Goal: Navigation & Orientation: Find specific page/section

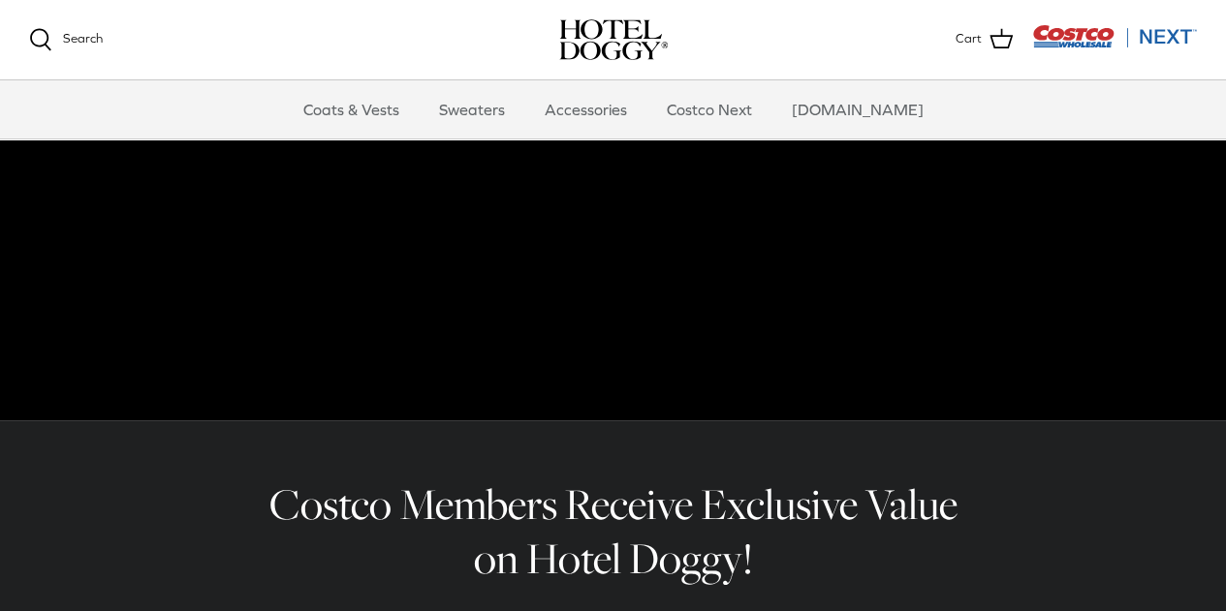
scroll to position [194, 0]
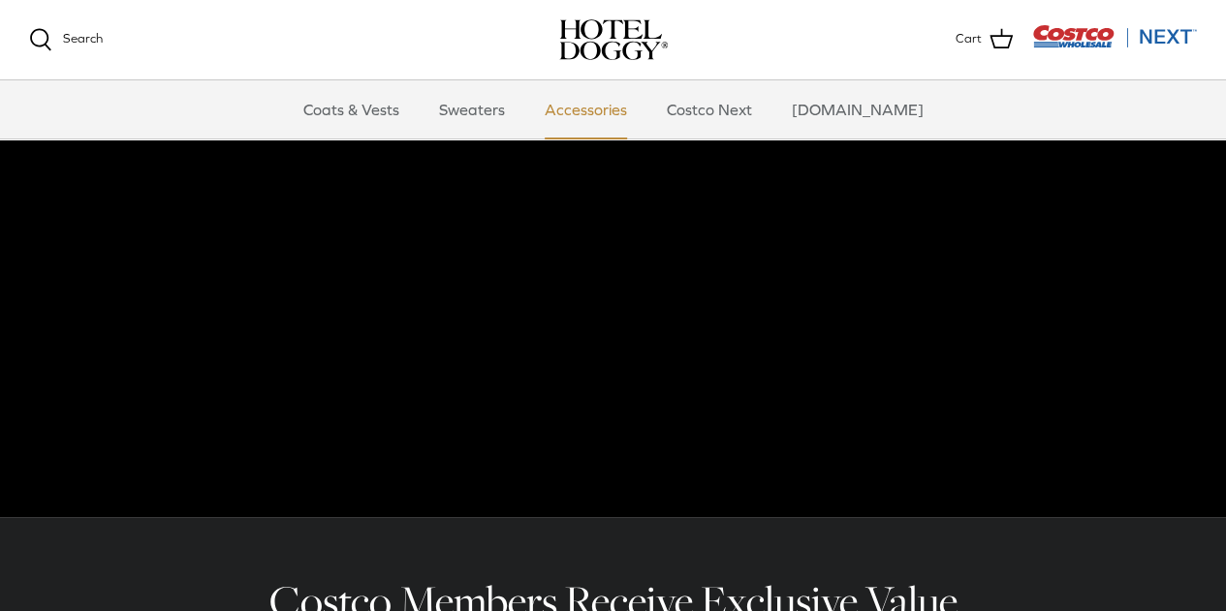
click at [618, 122] on link "Accessories" at bounding box center [585, 109] width 117 height 58
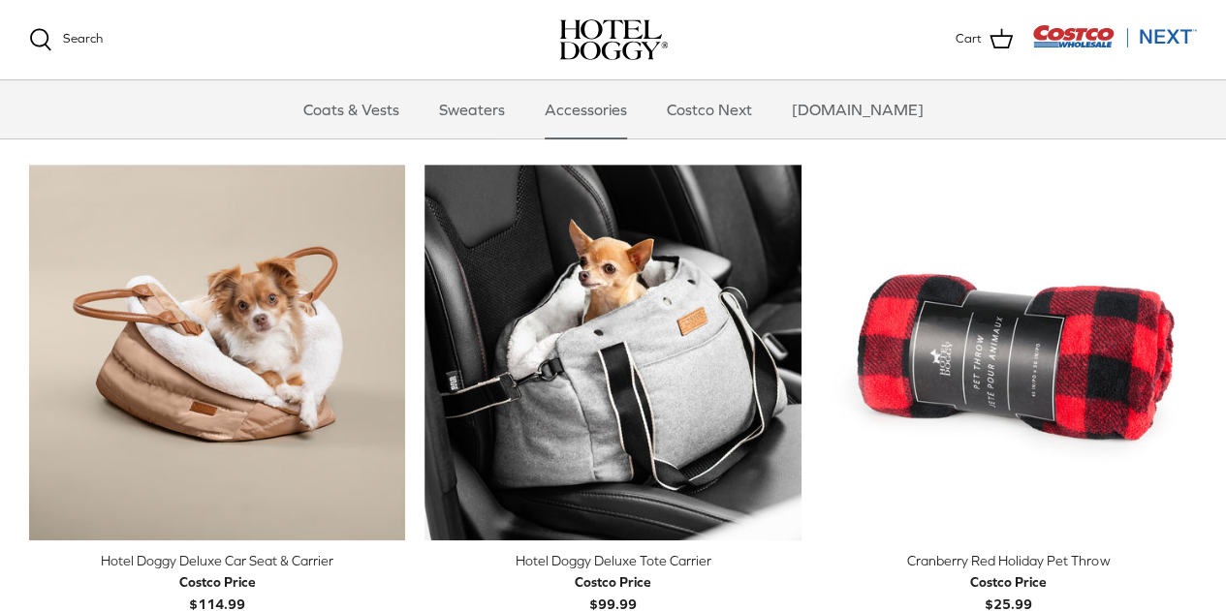
scroll to position [336, 0]
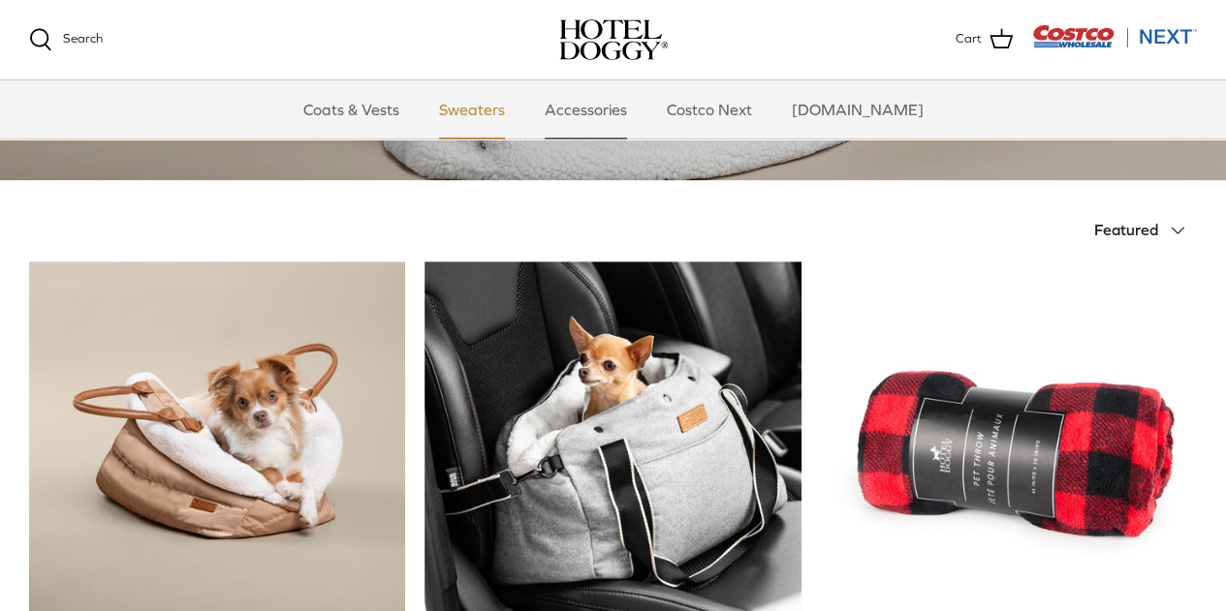
click at [499, 107] on link "Sweaters" at bounding box center [471, 109] width 101 height 58
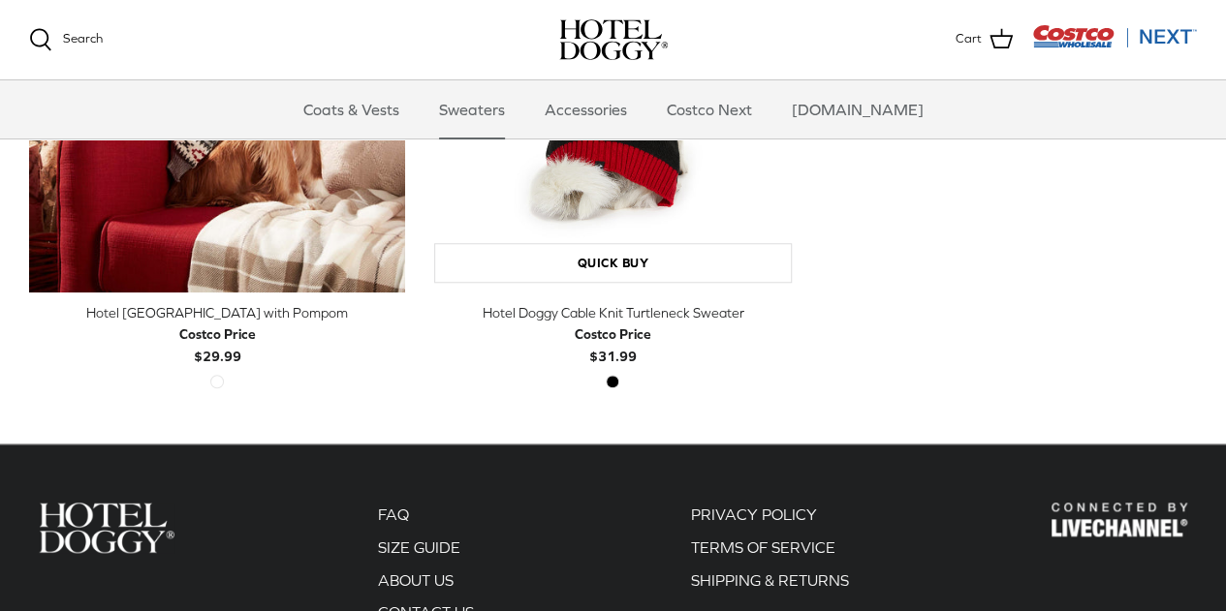
scroll to position [484, 0]
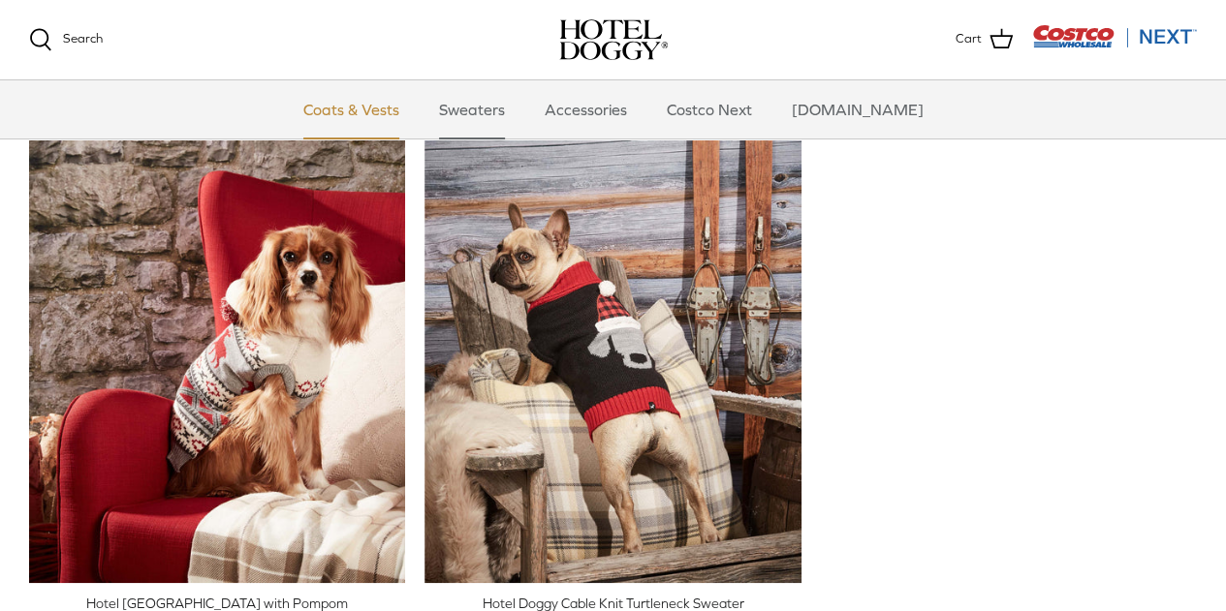
click at [409, 106] on link "Coats & Vests" at bounding box center [351, 109] width 131 height 58
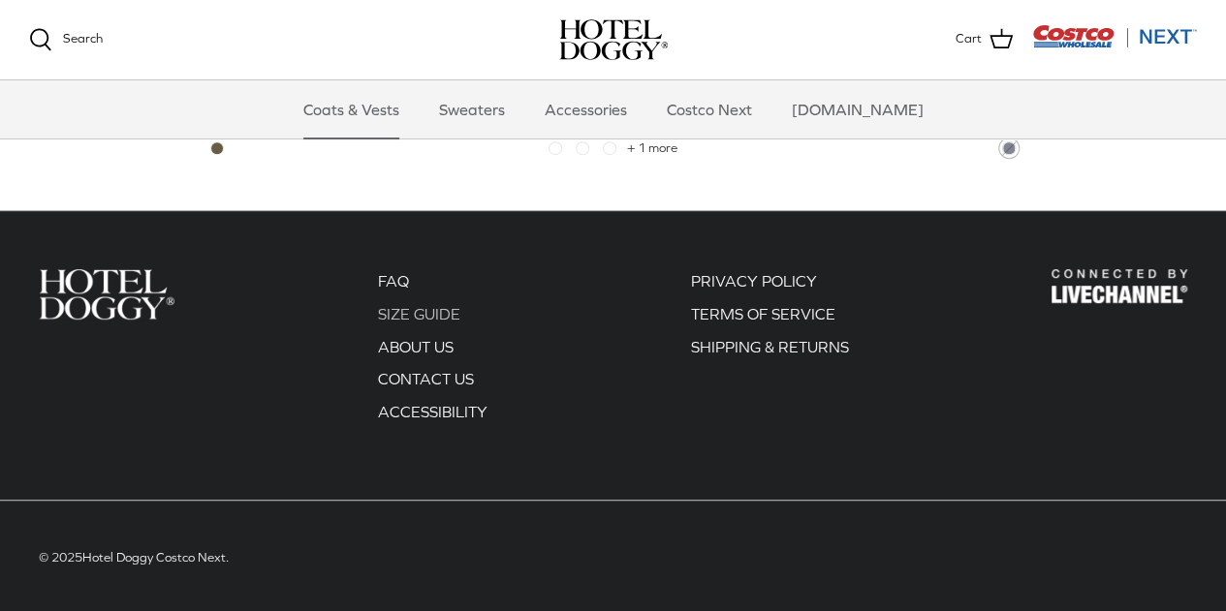
scroll to position [3829, 0]
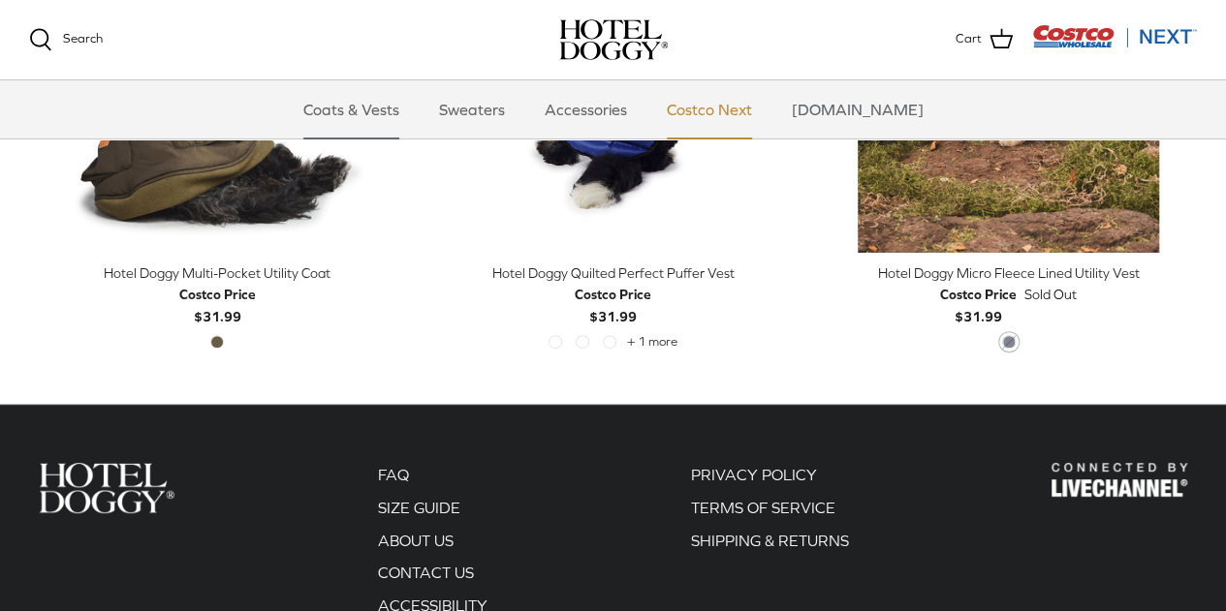
click at [740, 113] on link "Costco Next" at bounding box center [709, 109] width 120 height 58
